Goal: Task Accomplishment & Management: Manage account settings

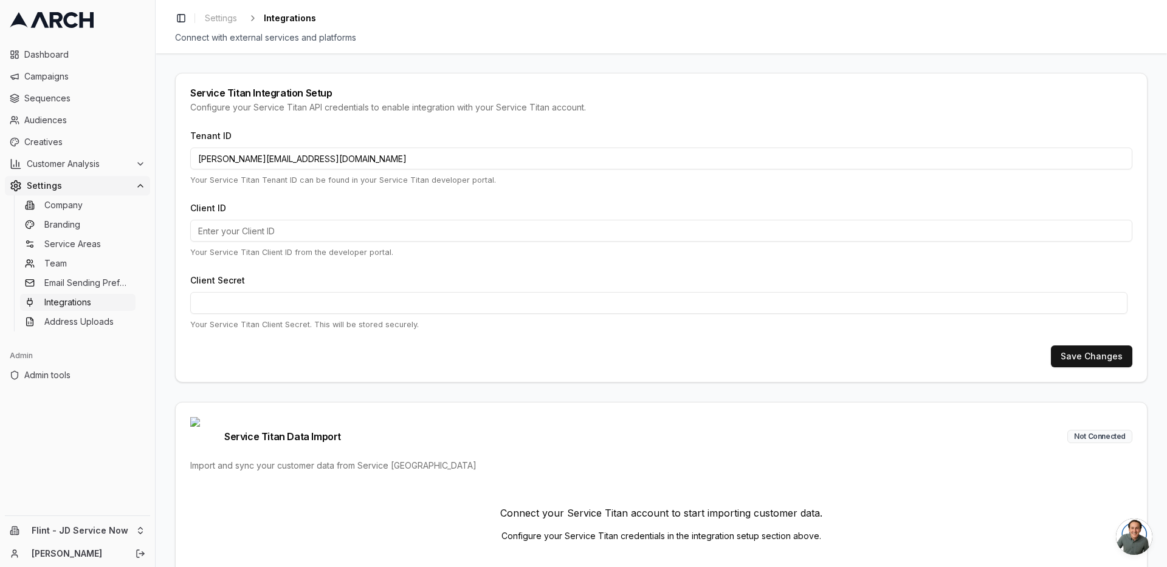
click at [306, 159] on input "jimmy@getarch.com" at bounding box center [661, 159] width 942 height 22
paste input "14027389"
type input "14027389"
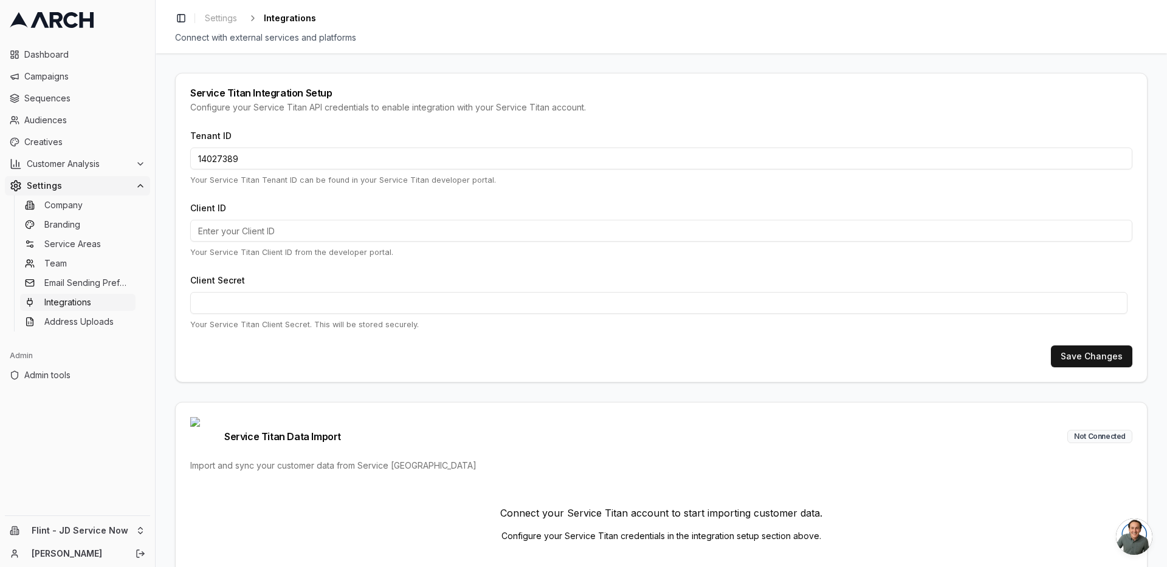
click at [267, 228] on input "Client ID" at bounding box center [661, 231] width 942 height 22
paste input "cid.ux8orywdp6jmr0huow2gersmv"
type input "cid.ux8orywdp6jmr0huow2gersmv"
click at [1089, 359] on button "Save Changes" at bounding box center [1090, 357] width 81 height 22
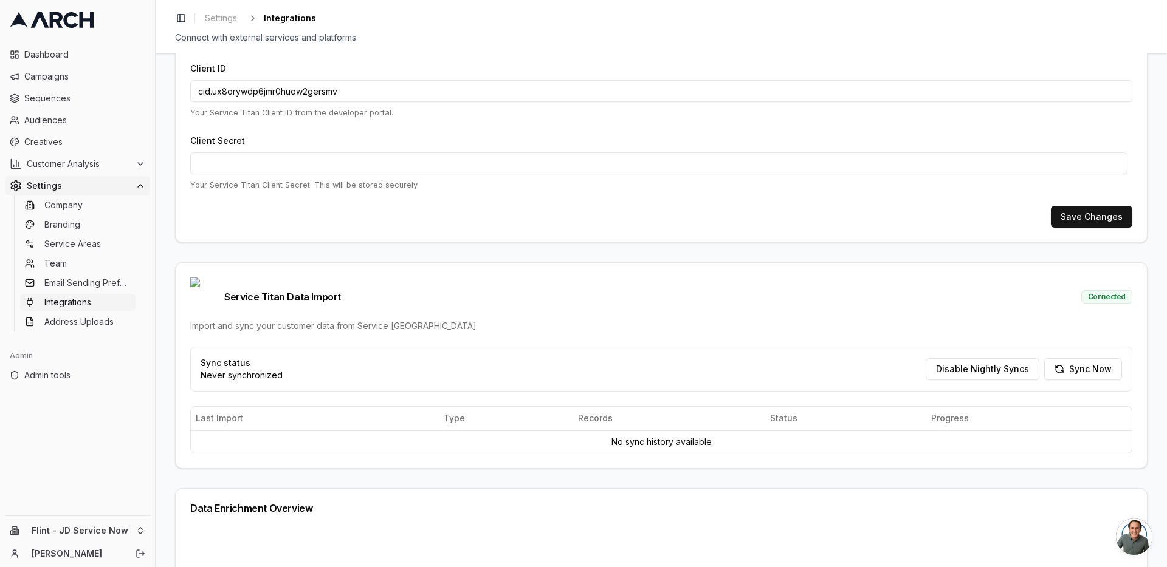
scroll to position [146, 0]
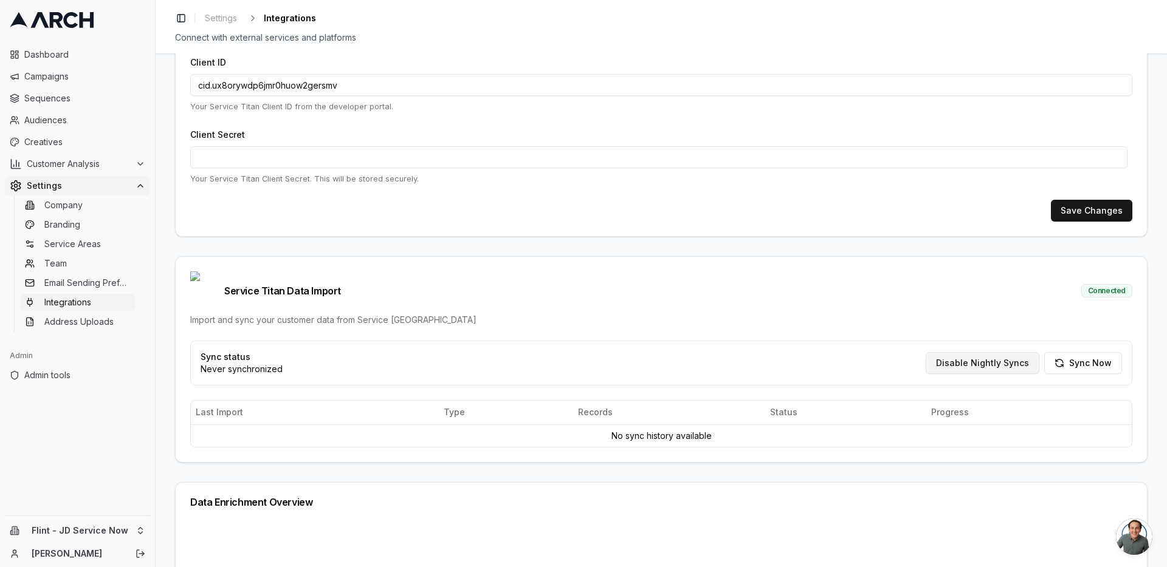
click at [975, 352] on button "Disable Nightly Syncs" at bounding box center [982, 363] width 114 height 22
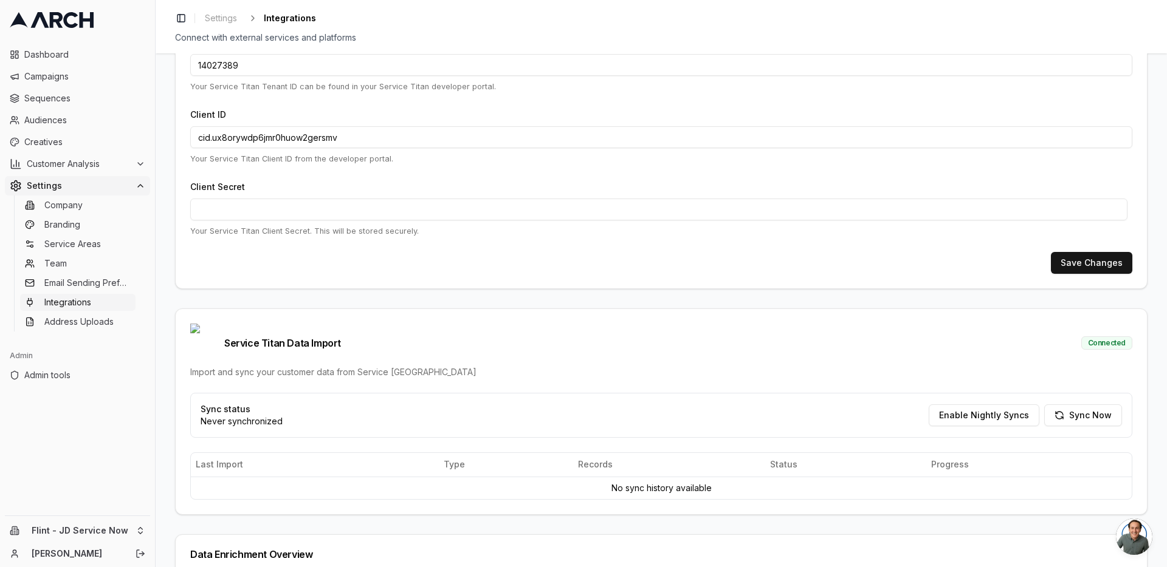
scroll to position [0, 0]
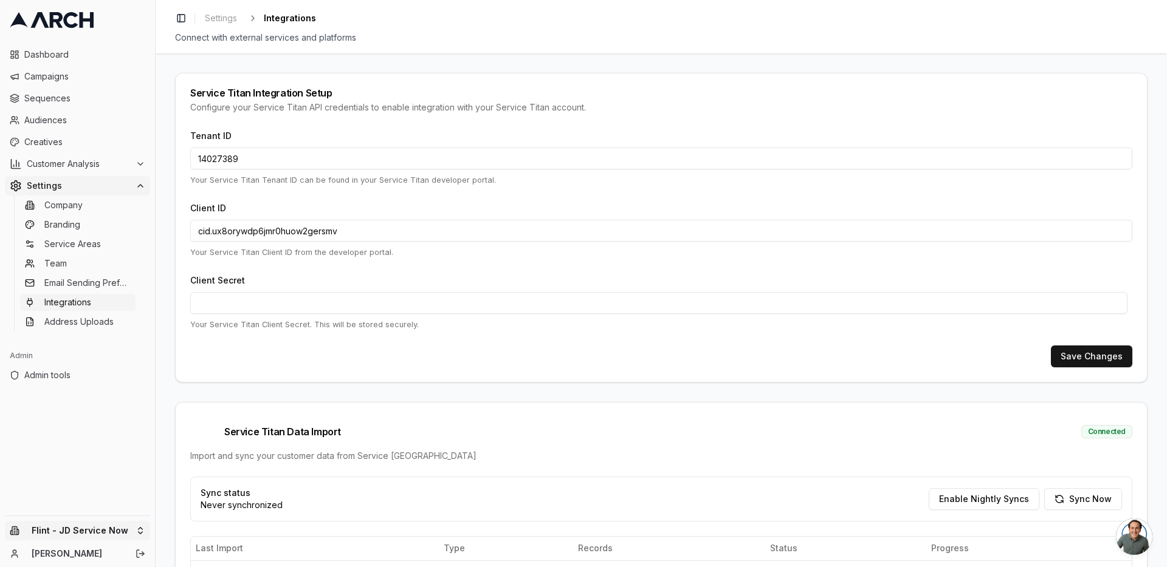
click at [144, 532] on html "Dashboard Campaigns Sequences Audiences Creatives Customer Analysis Settings Co…" at bounding box center [583, 283] width 1167 height 567
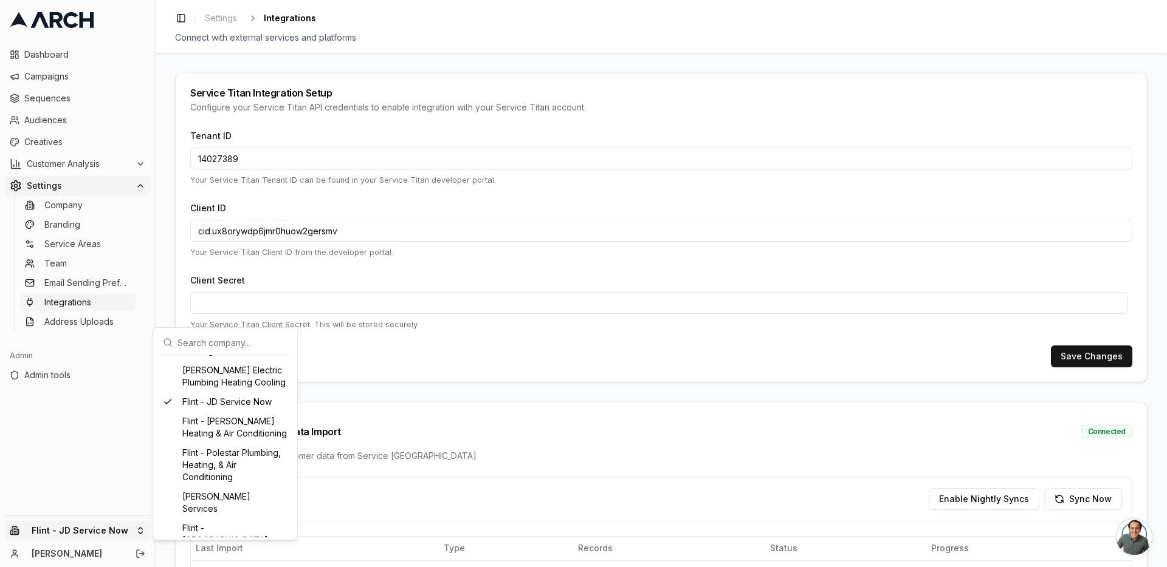
scroll to position [583, 0]
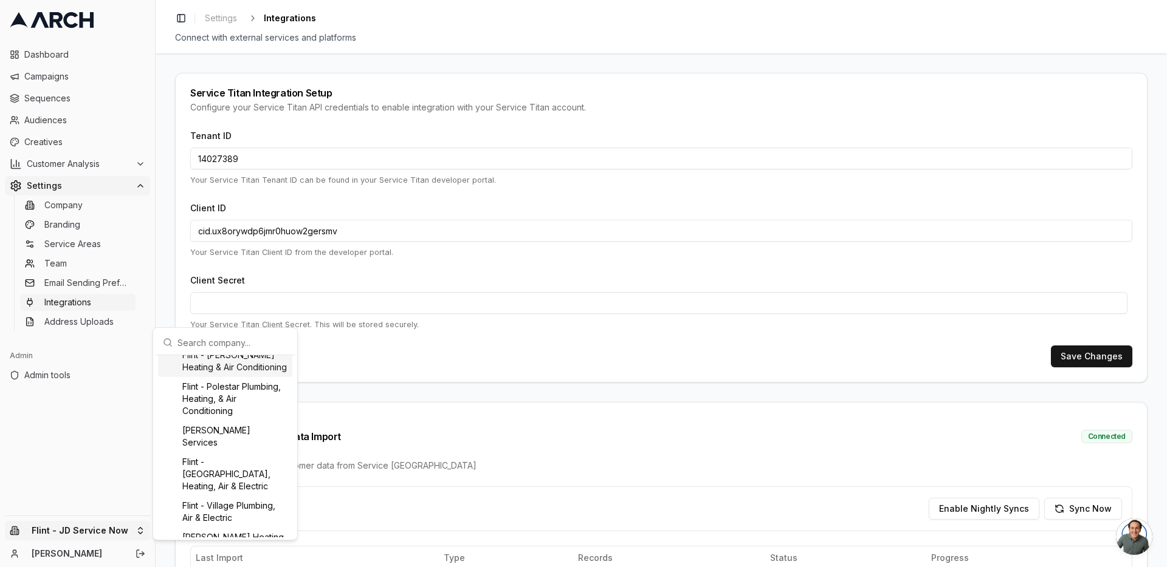
click at [231, 377] on div "Flint - Jerry Kelly Heating & Air Conditioning" at bounding box center [225, 362] width 134 height 32
